Goal: Find specific page/section: Find specific page/section

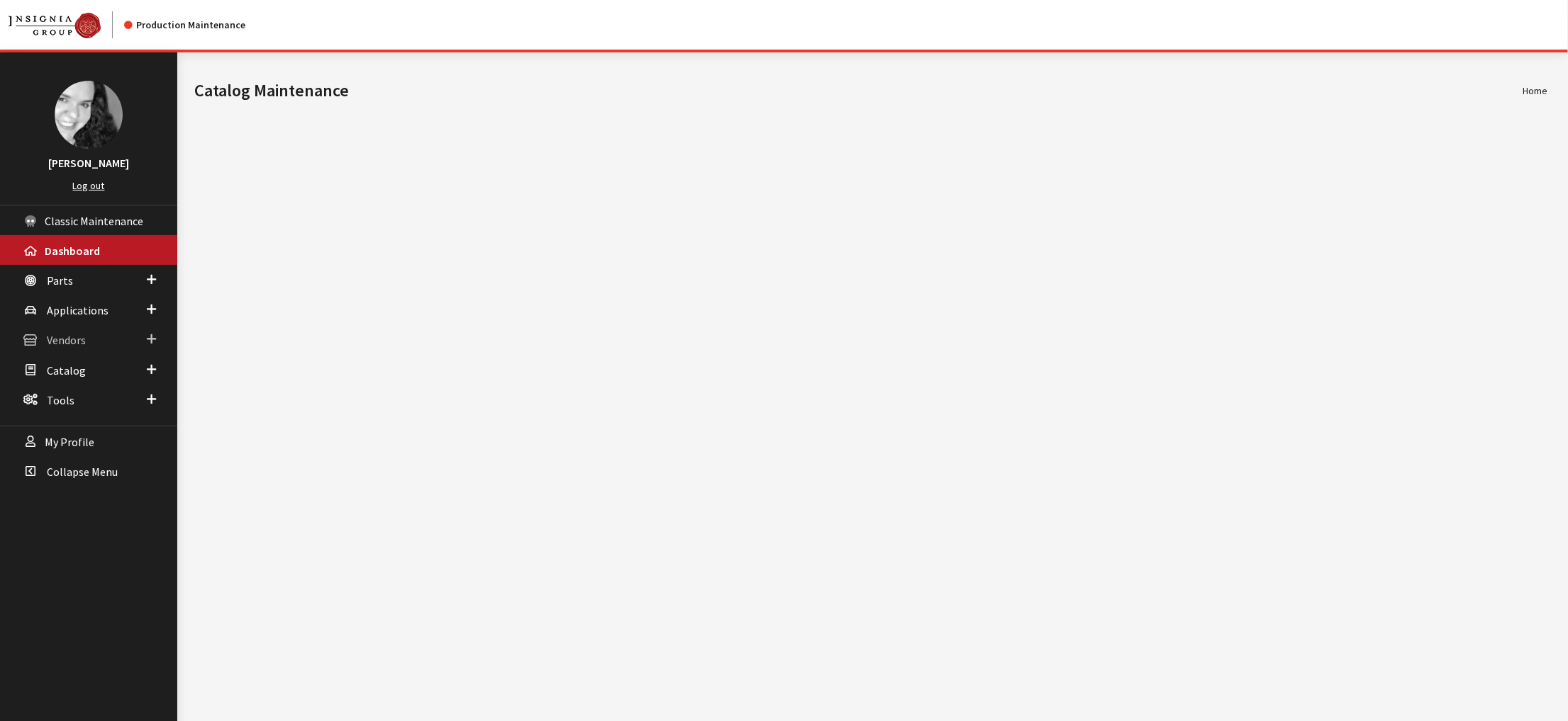
click at [86, 348] on span "Vendors" at bounding box center [66, 340] width 39 height 14
click at [73, 288] on span "Parts" at bounding box center [60, 280] width 26 height 14
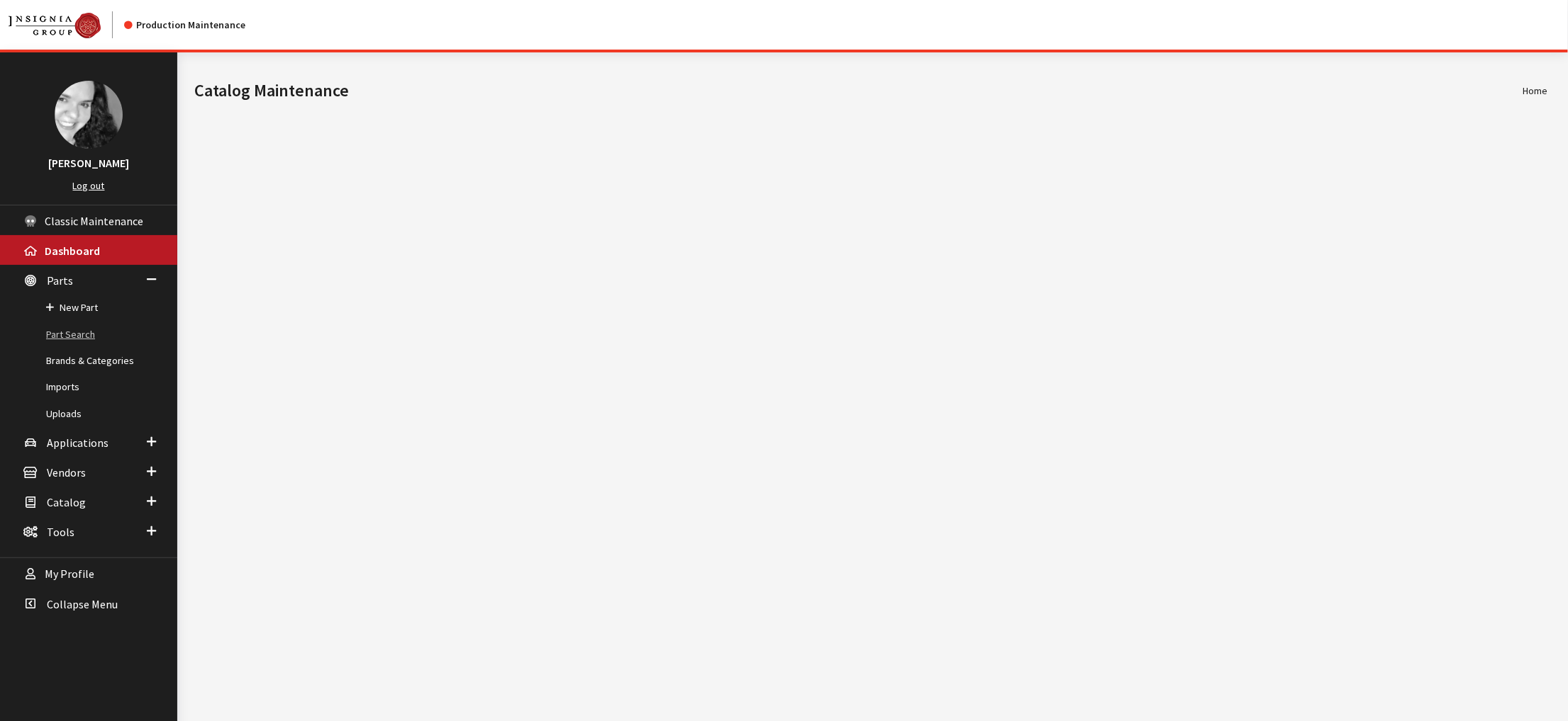
click at [89, 348] on link "Part Search" at bounding box center [89, 334] width 178 height 26
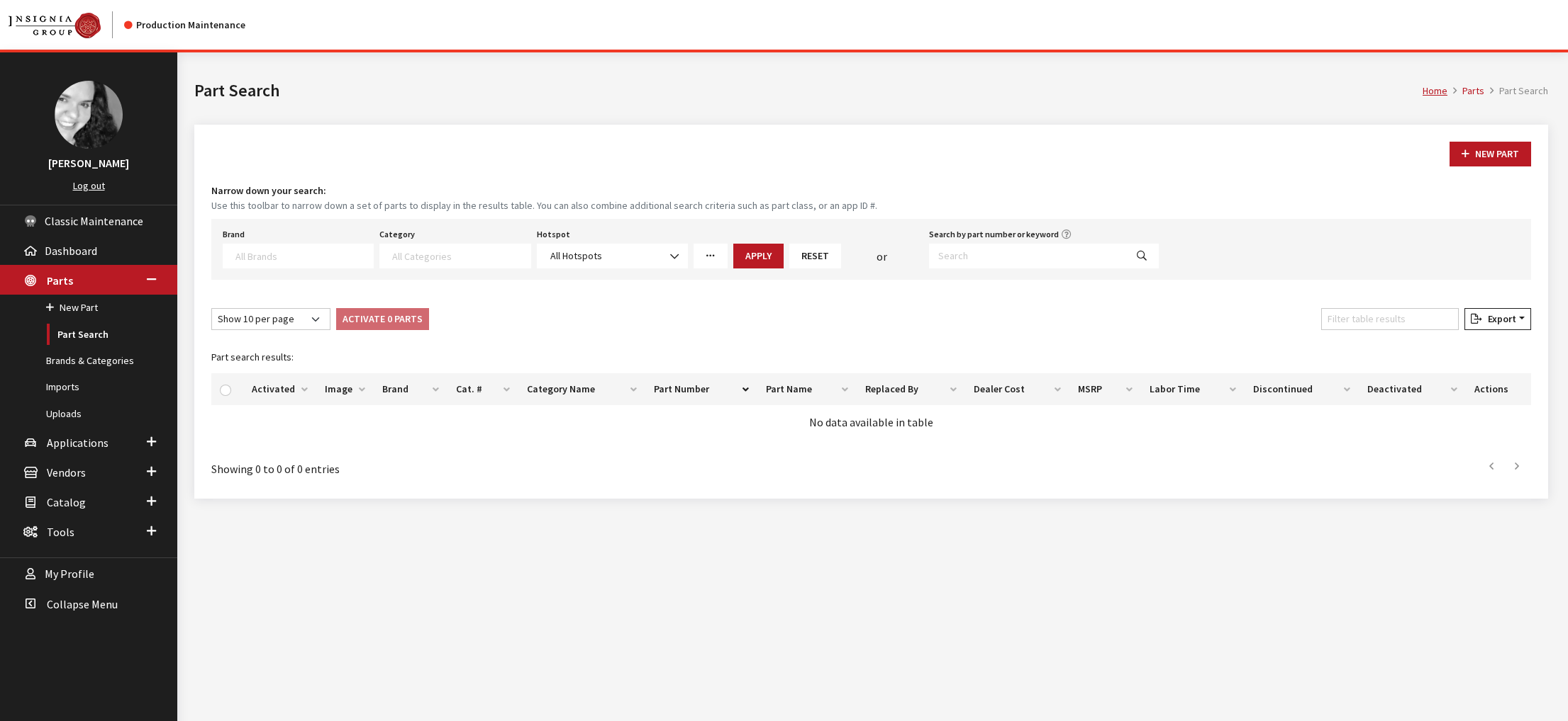
select select
click at [966, 269] on input "Search by part number or keyword" at bounding box center [1027, 256] width 196 height 25
paste input "77072395AH"
type input "77072395AH"
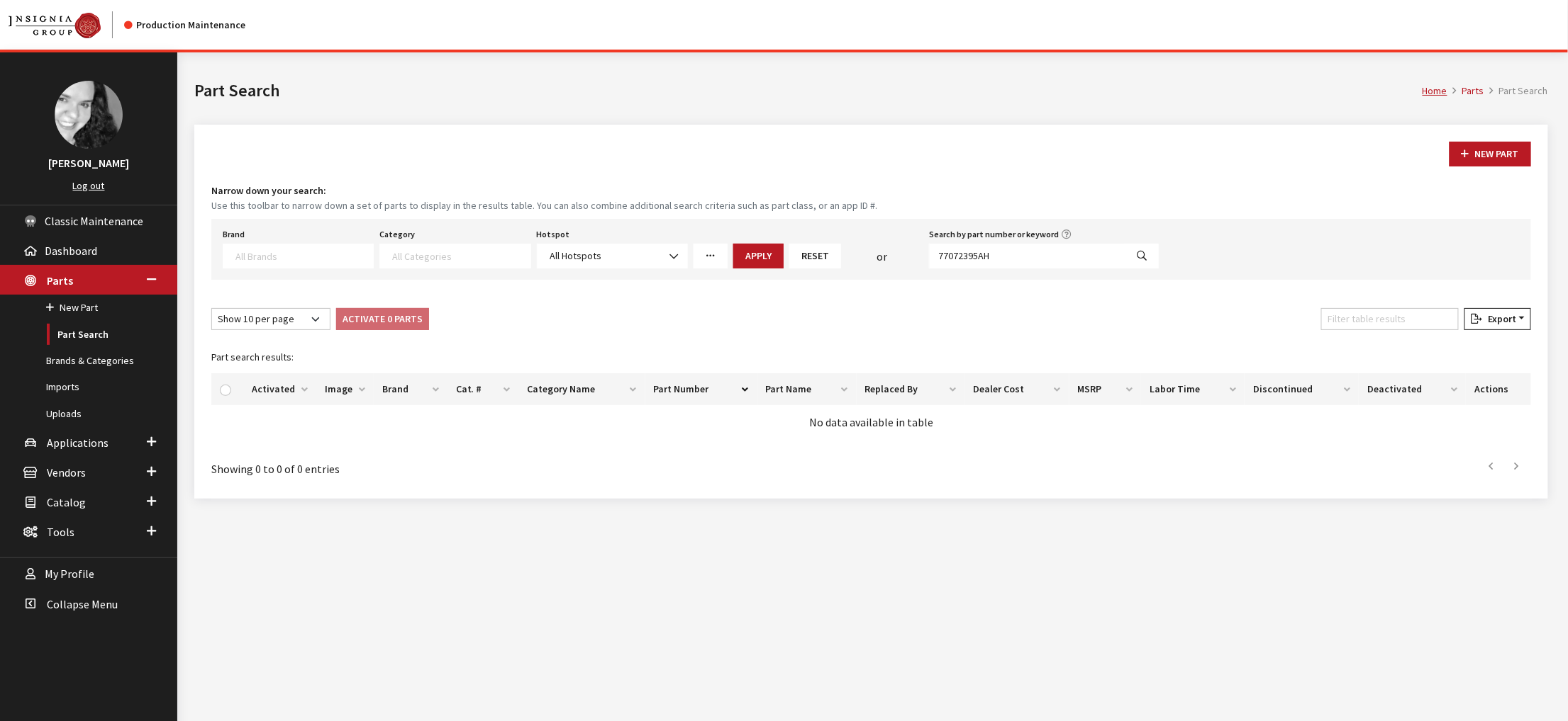
select select
